Goal: Find specific page/section: Find specific page/section

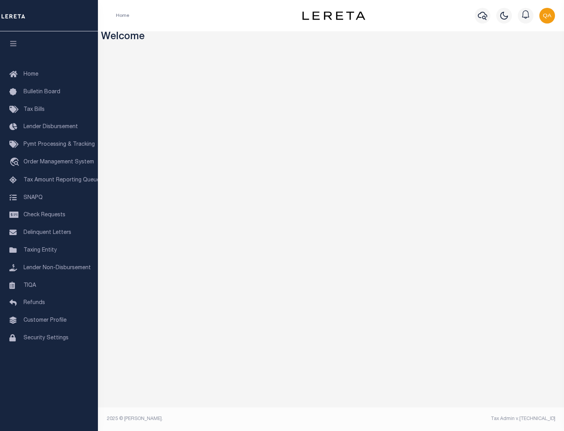
click at [49, 215] on span "Check Requests" at bounding box center [44, 214] width 42 height 5
select select "50"
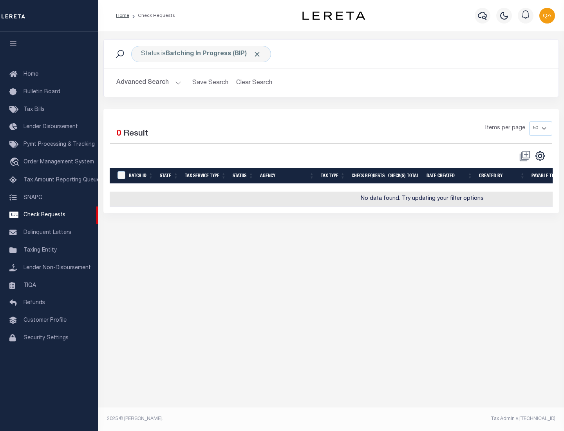
click at [257, 54] on span "Click to Remove" at bounding box center [257, 54] width 8 height 8
